Goal: Task Accomplishment & Management: Manage account settings

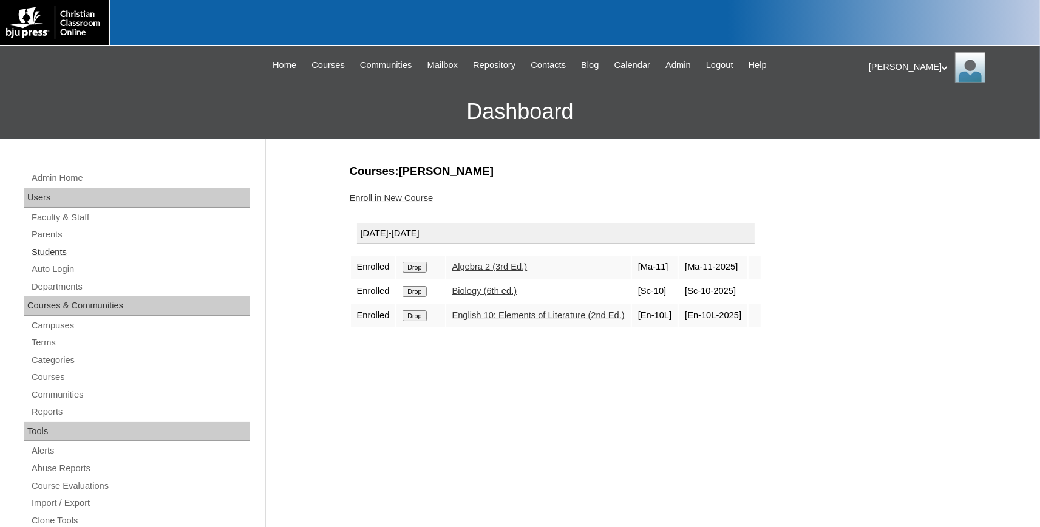
click at [56, 246] on link "Students" at bounding box center [140, 252] width 220 height 15
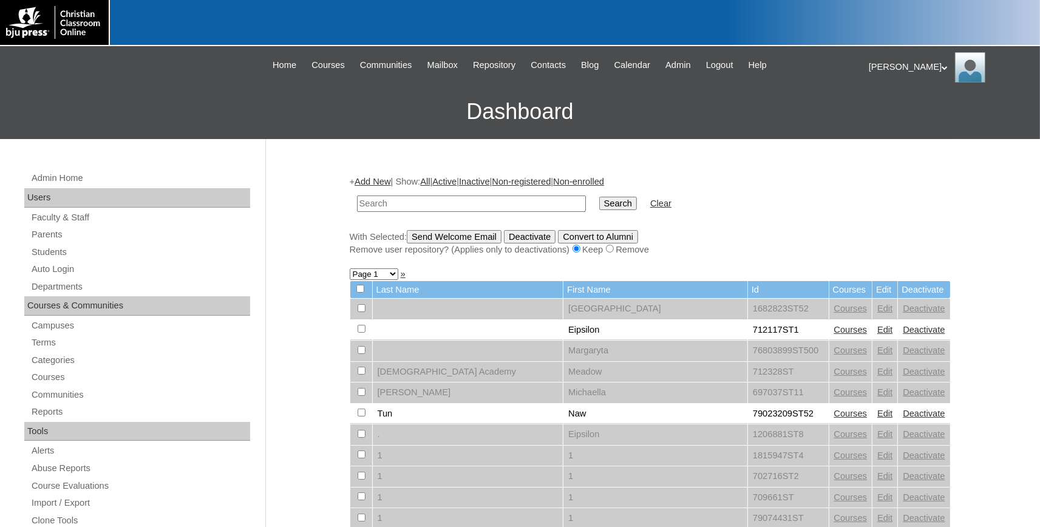
click at [446, 204] on input "text" at bounding box center [471, 204] width 229 height 16
type input "[DOMAIN_NAME]"
click at [605, 205] on input "Search" at bounding box center [618, 203] width 38 height 13
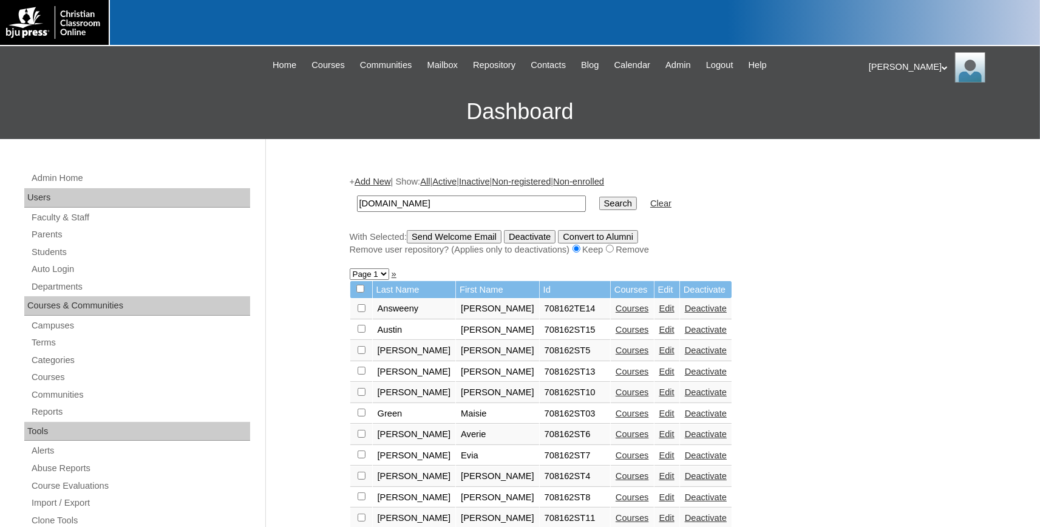
click at [659, 332] on link "Edit" at bounding box center [666, 330] width 15 height 10
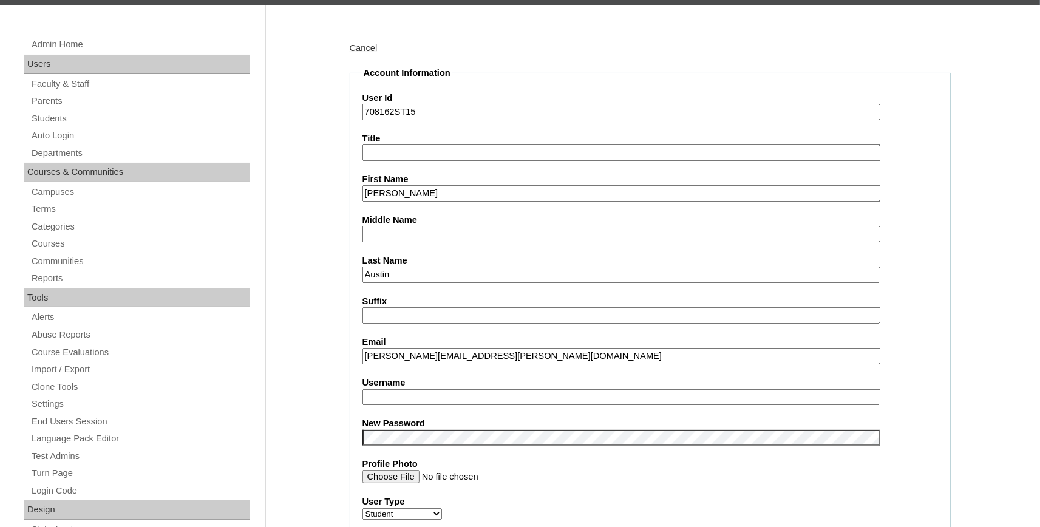
drag, startPoint x: 489, startPoint y: 351, endPoint x: 346, endPoint y: 351, distance: 143.3
drag, startPoint x: 562, startPoint y: 356, endPoint x: 329, endPoint y: 353, distance: 233.2
click at [362, 353] on input "anna-gabriella.austin@studentpca.org" at bounding box center [621, 356] width 518 height 16
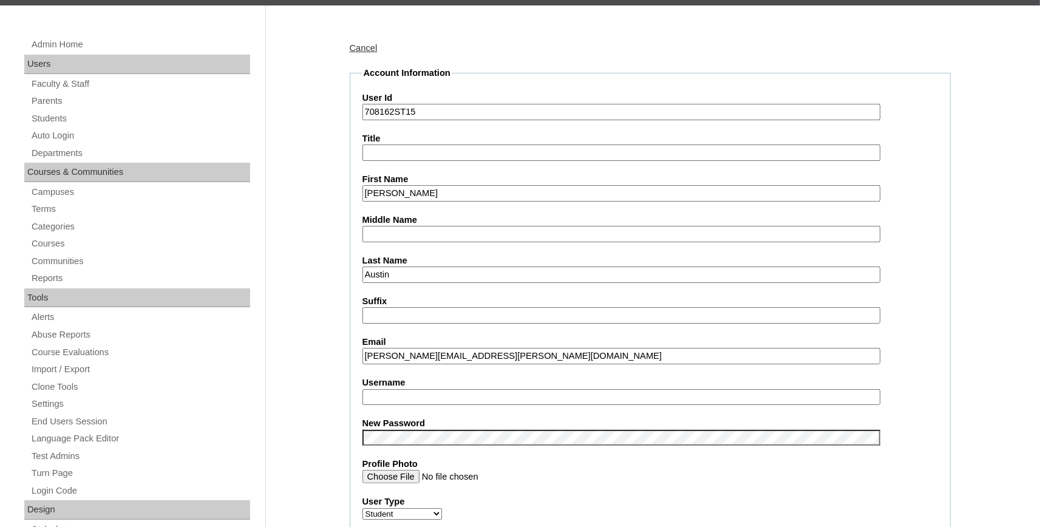
paste input "text"
type input "[PERSON_NAME][EMAIL_ADDRESS][PERSON_NAME][DOMAIN_NAME]"
click at [419, 190] on input "Anna-Gabriella" at bounding box center [621, 193] width 518 height 16
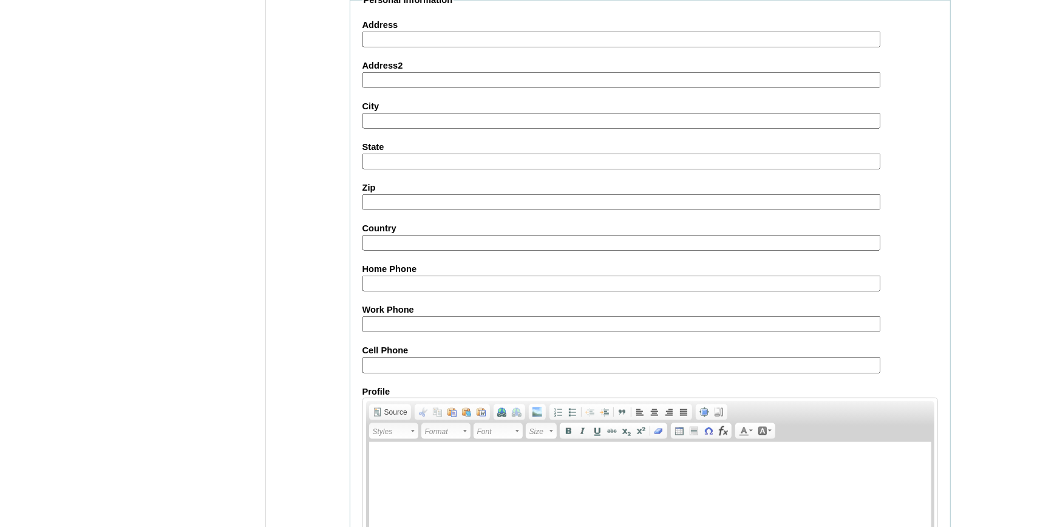
scroll to position [1338, 0]
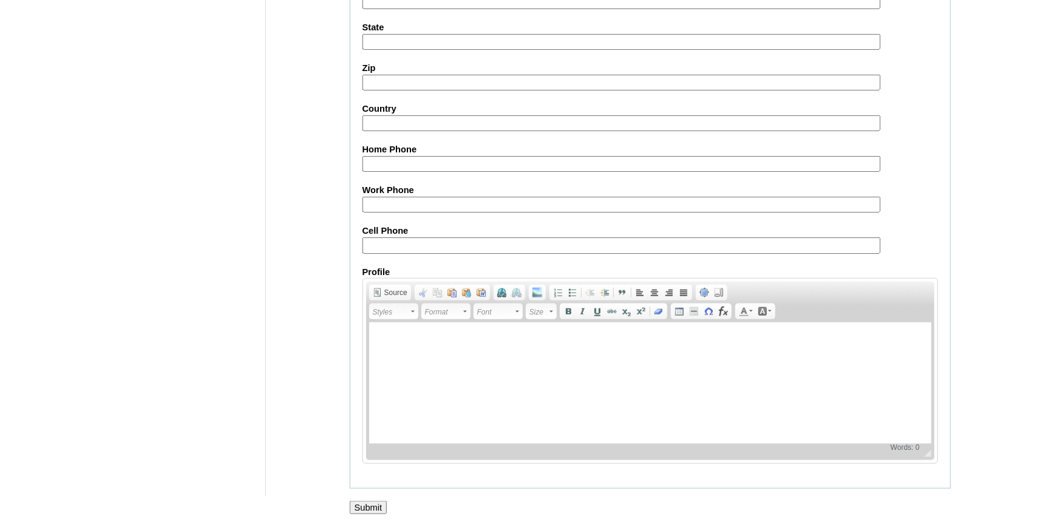
type input "[PERSON_NAME]"
click at [370, 506] on input "Submit" at bounding box center [369, 507] width 38 height 13
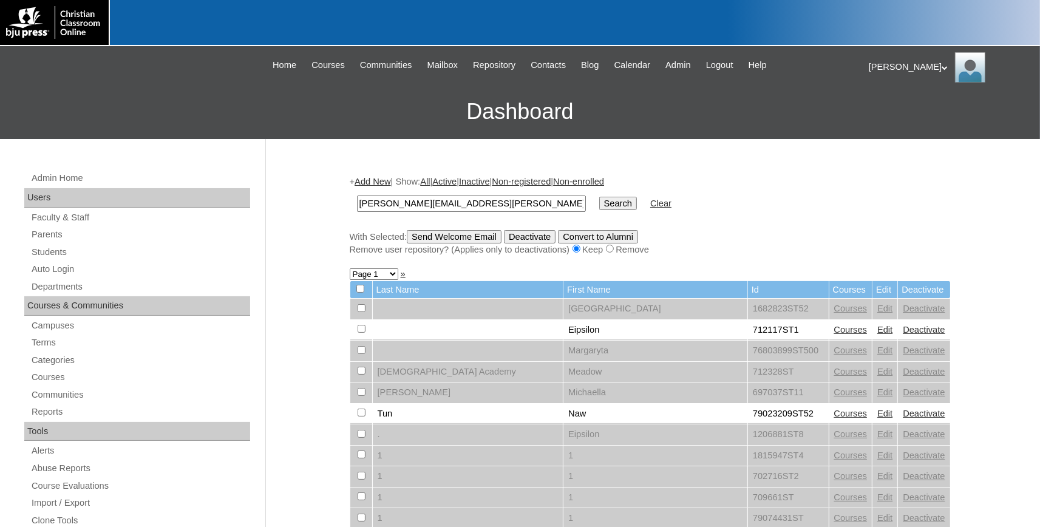
type input "[PERSON_NAME][EMAIL_ADDRESS][PERSON_NAME][DOMAIN_NAME]"
click at [599, 205] on input "Search" at bounding box center [618, 203] width 38 height 13
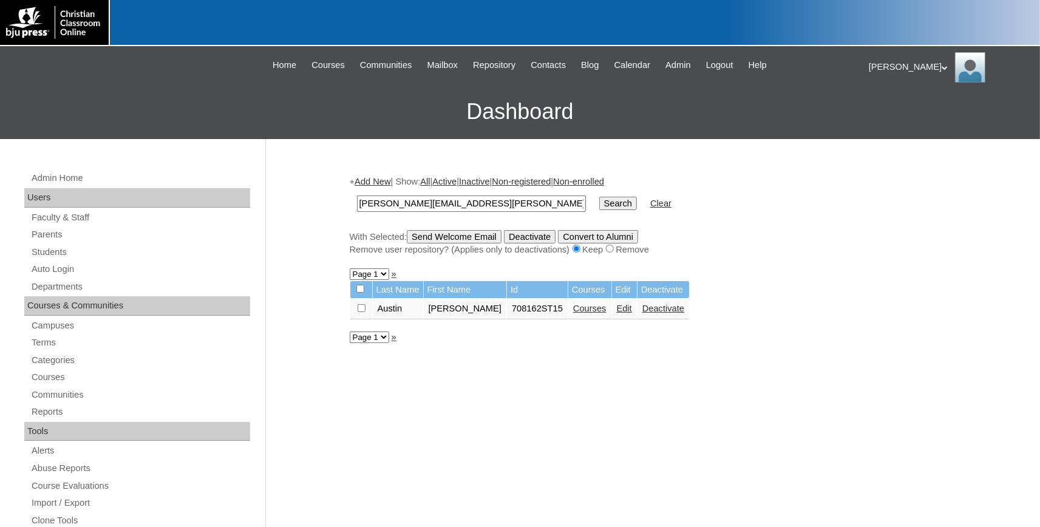
click at [359, 312] on input "checkbox" at bounding box center [362, 308] width 8 height 8
checkbox input "true"
click at [451, 242] on input "Send Welcome Email" at bounding box center [454, 236] width 95 height 13
